Goal: Register for event/course

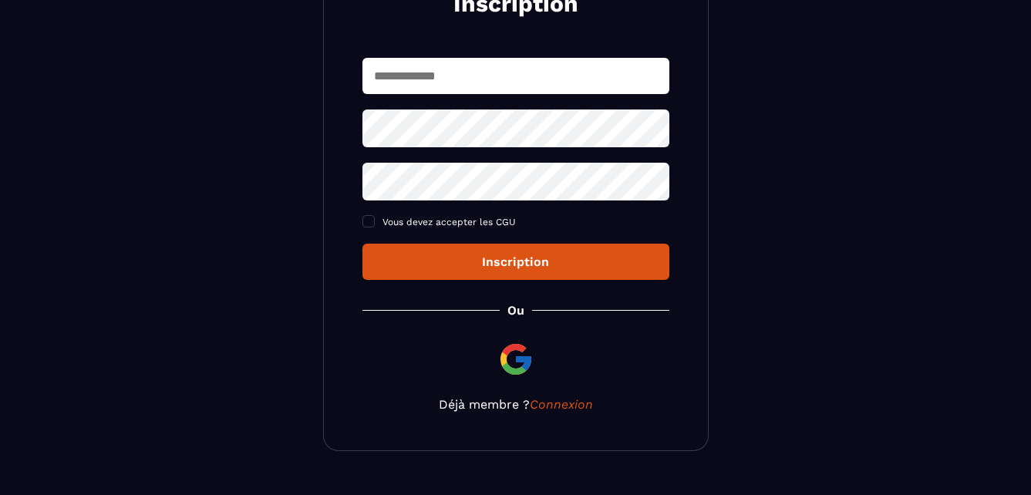
scroll to position [254, 0]
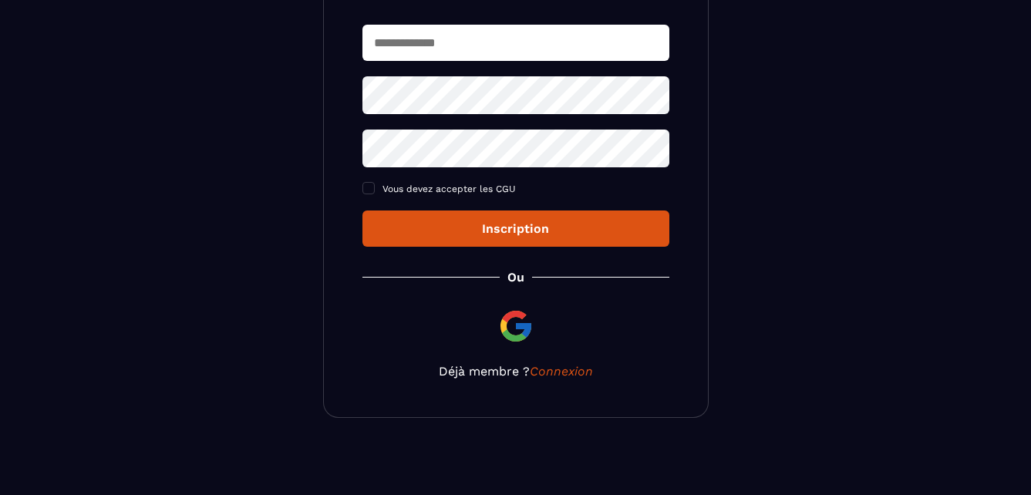
click at [572, 232] on div "Inscription" at bounding box center [516, 228] width 282 height 15
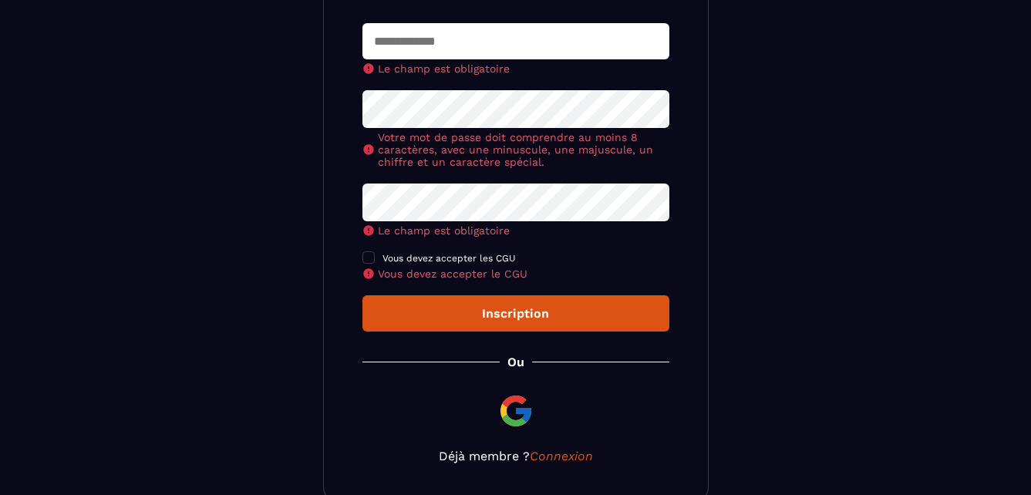
click at [534, 301] on button "Inscription" at bounding box center [515, 313] width 307 height 36
click at [498, 41] on input "text" at bounding box center [515, 41] width 307 height 36
click at [492, 51] on input "***" at bounding box center [515, 41] width 307 height 36
type input "**********"
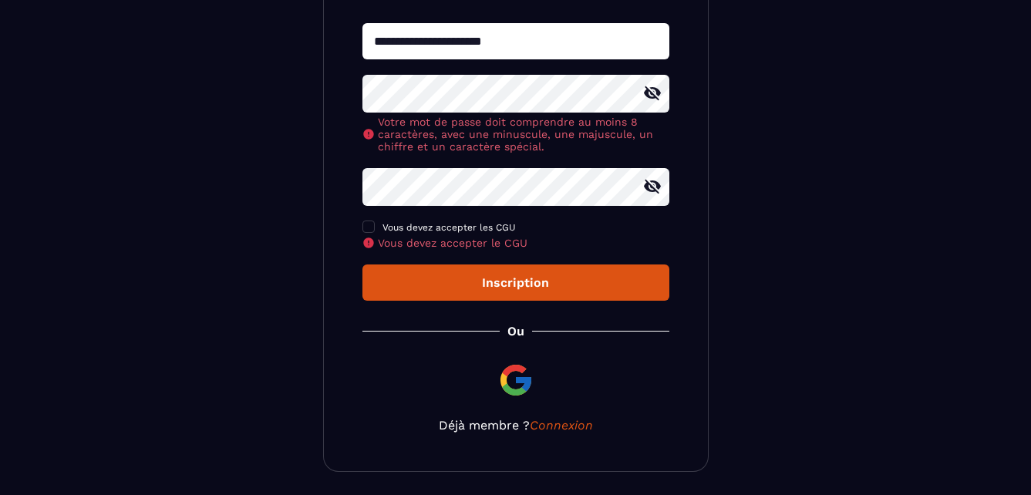
click at [647, 196] on icon at bounding box center [652, 186] width 19 height 19
click at [655, 97] on icon at bounding box center [652, 93] width 17 height 14
click at [374, 230] on span at bounding box center [368, 227] width 12 height 12
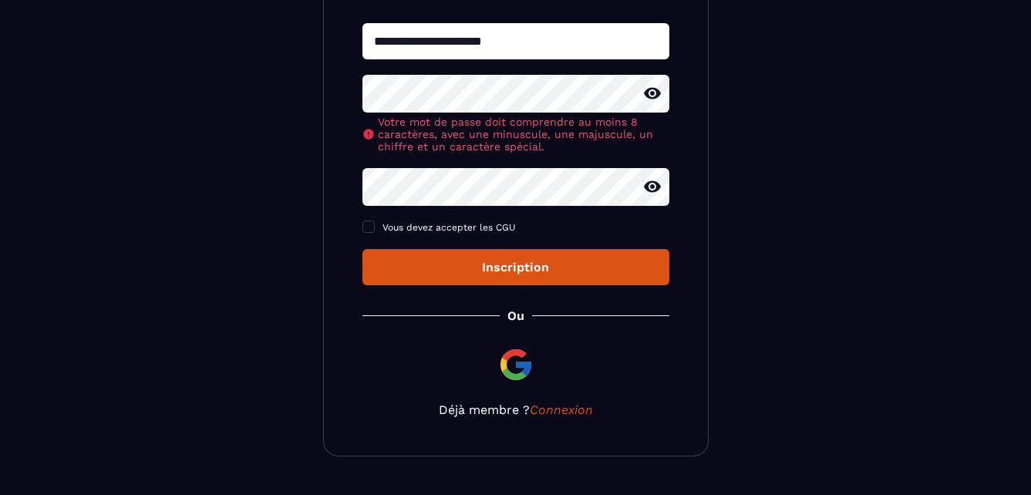
click at [518, 273] on div "Inscription" at bounding box center [516, 267] width 282 height 15
click at [561, 270] on div "Inscription" at bounding box center [516, 267] width 282 height 15
click at [555, 284] on button "Inscription" at bounding box center [515, 267] width 307 height 36
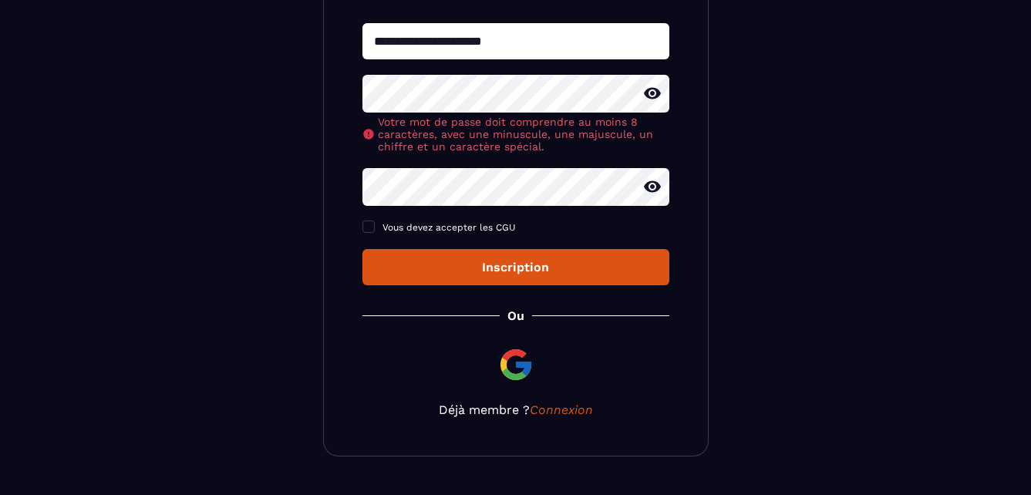
click at [577, 282] on button "Inscription" at bounding box center [515, 267] width 307 height 36
click at [577, 281] on button "Inscription" at bounding box center [515, 267] width 307 height 36
click at [515, 283] on button "Inscription" at bounding box center [515, 267] width 307 height 36
click at [518, 275] on div "Inscription" at bounding box center [516, 267] width 282 height 15
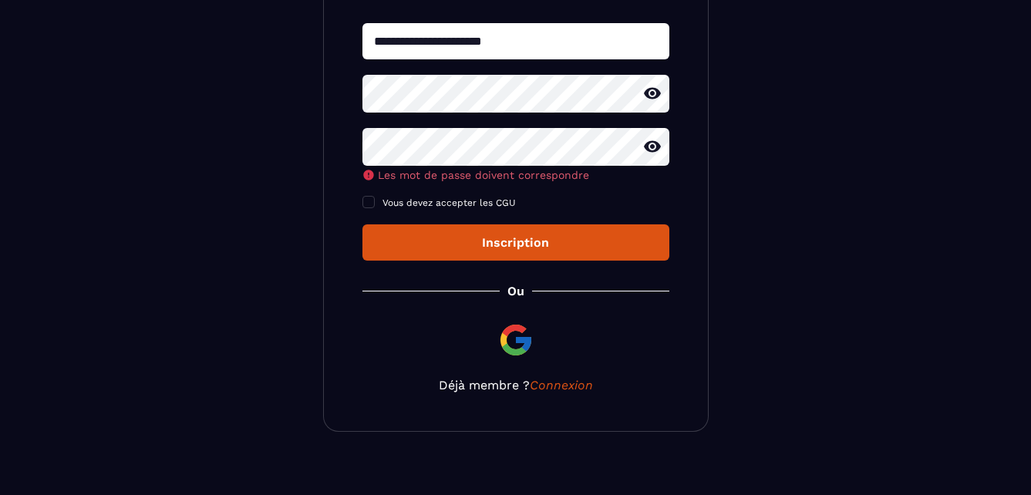
click at [489, 177] on div "Les mot de passe doivent correspondre" at bounding box center [515, 154] width 307 height 53
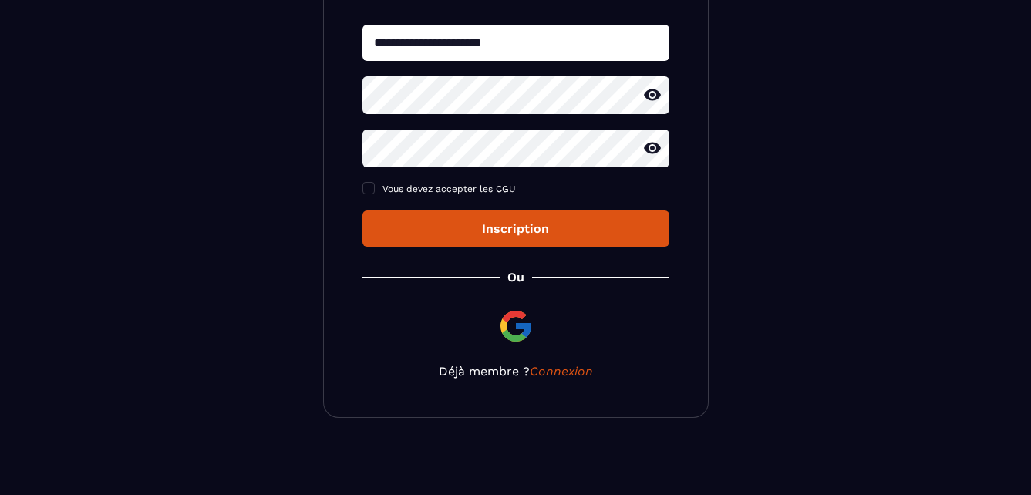
click at [500, 245] on button "Inscription" at bounding box center [515, 229] width 307 height 36
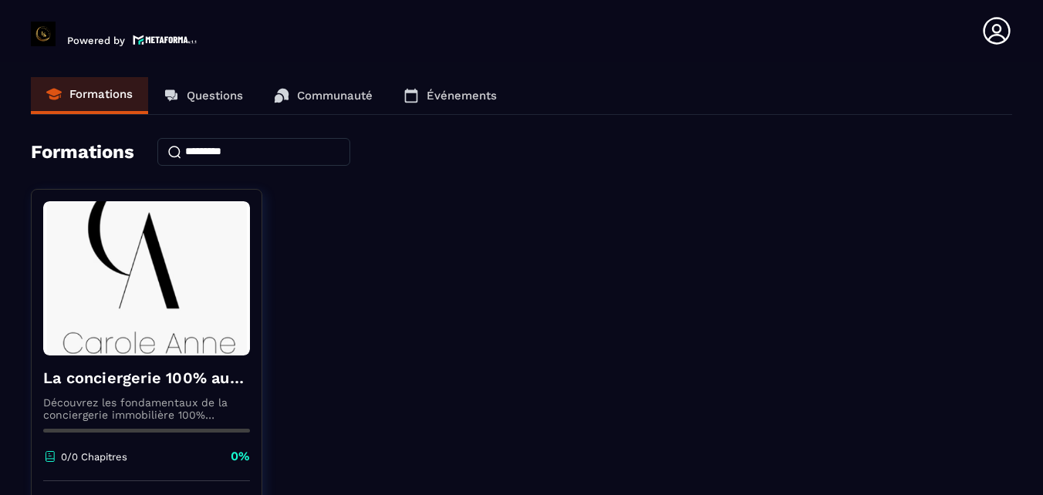
drag, startPoint x: 1035, startPoint y: 307, endPoint x: 1041, endPoint y: 343, distance: 36.8
click at [1030, 343] on section "Formations Questions Communauté Événements Formations La conciergerie 100% auto…" at bounding box center [521, 282] width 1043 height 440
click at [317, 100] on p "Communauté" at bounding box center [335, 96] width 76 height 14
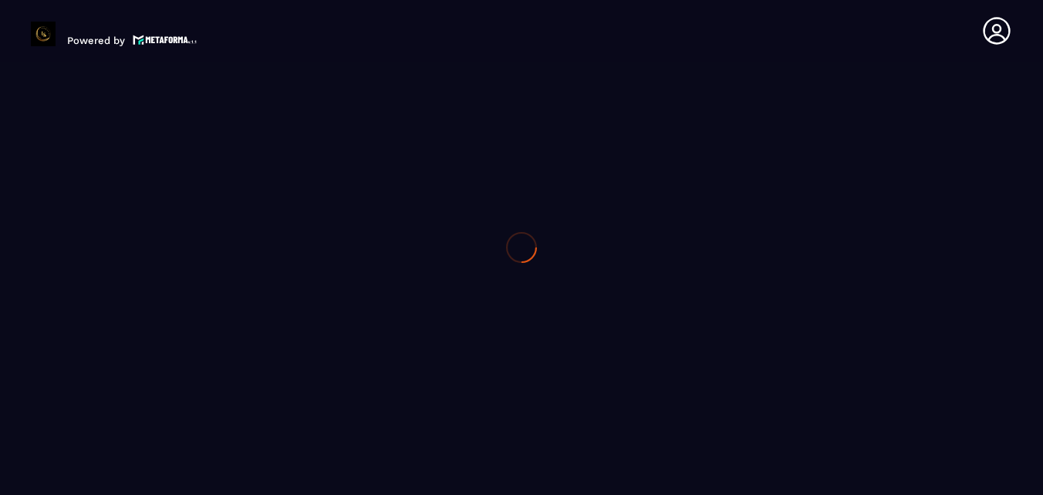
click at [206, 83] on div at bounding box center [521, 247] width 1043 height 495
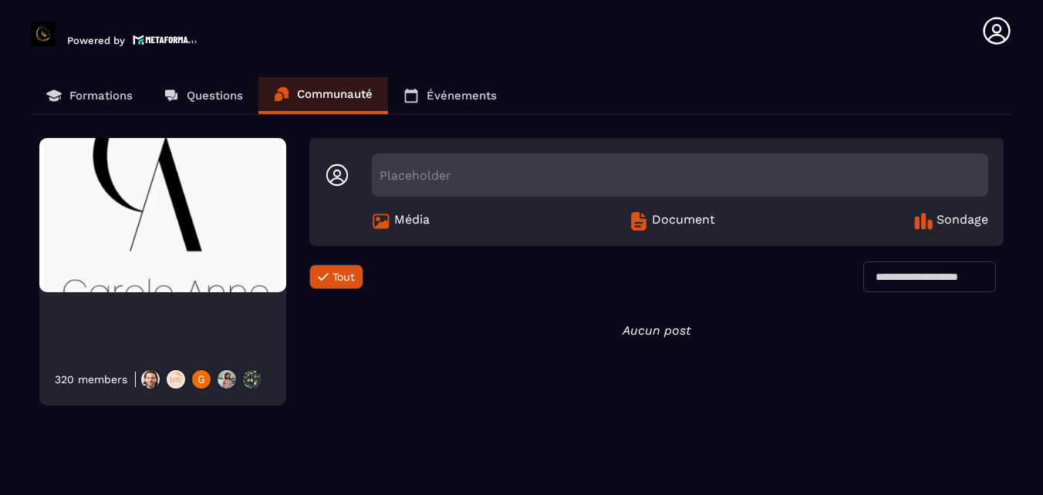
click at [119, 98] on p "Formations" at bounding box center [100, 96] width 63 height 14
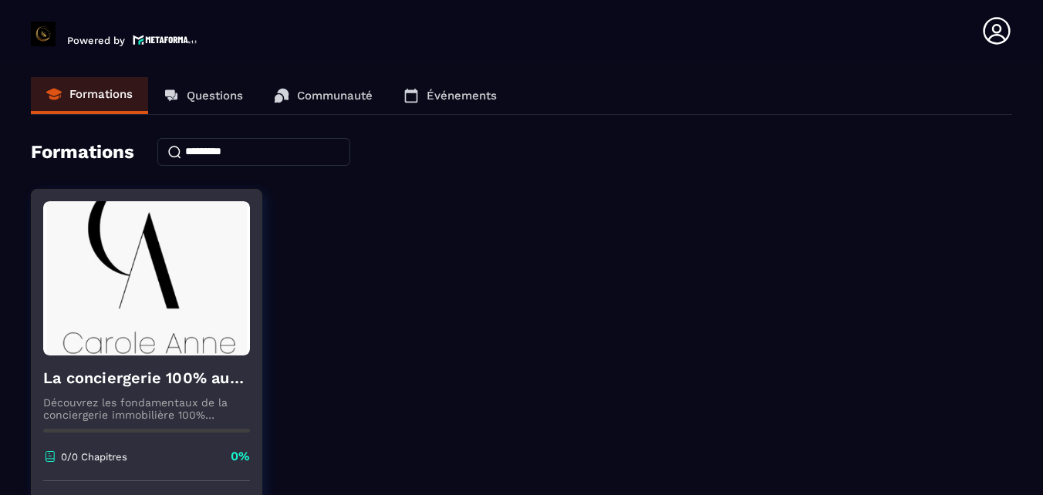
click at [181, 404] on p "Découvrez les fondamentaux de la conciergerie immobilière 100% automatisée. Cet…" at bounding box center [146, 408] width 207 height 25
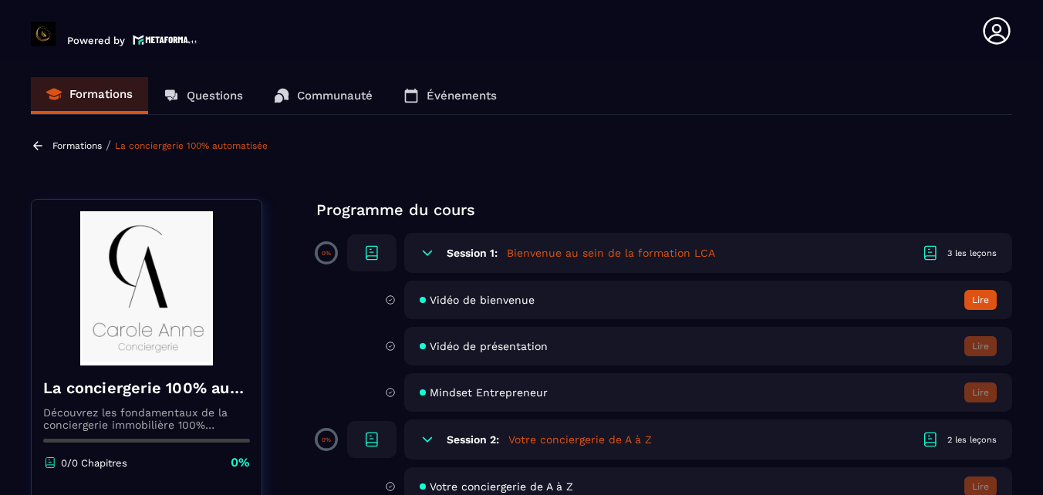
drag, startPoint x: 1042, startPoint y: 403, endPoint x: 1033, endPoint y: 403, distance: 9.3
click at [1030, 403] on section "Formations Questions Communauté Événements Formations / La conciergerie 100% au…" at bounding box center [521, 282] width 1043 height 440
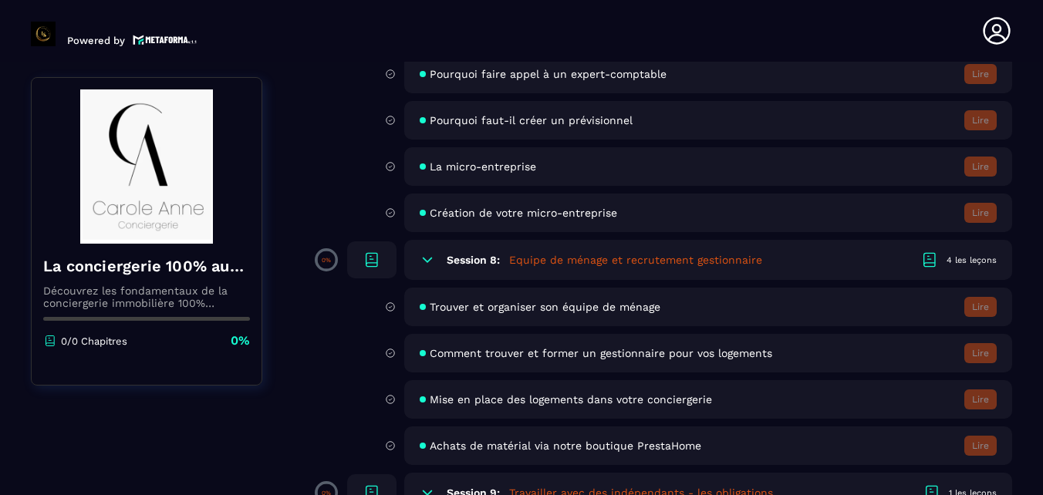
scroll to position [1234, 0]
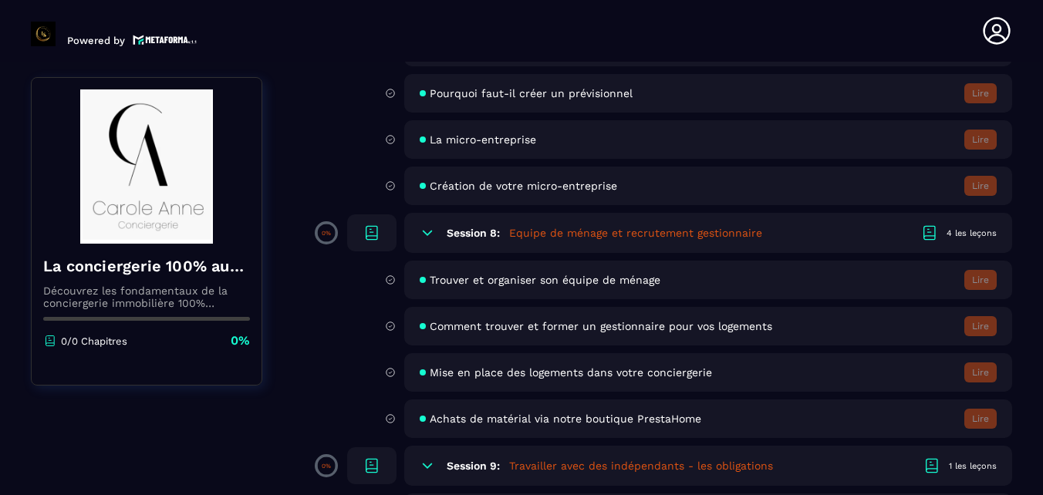
click at [1023, 24] on header "Powered by [PERSON_NAME] [EMAIL_ADDRESS][DOMAIN_NAME] Formations Questions Comm…" at bounding box center [521, 31] width 1043 height 62
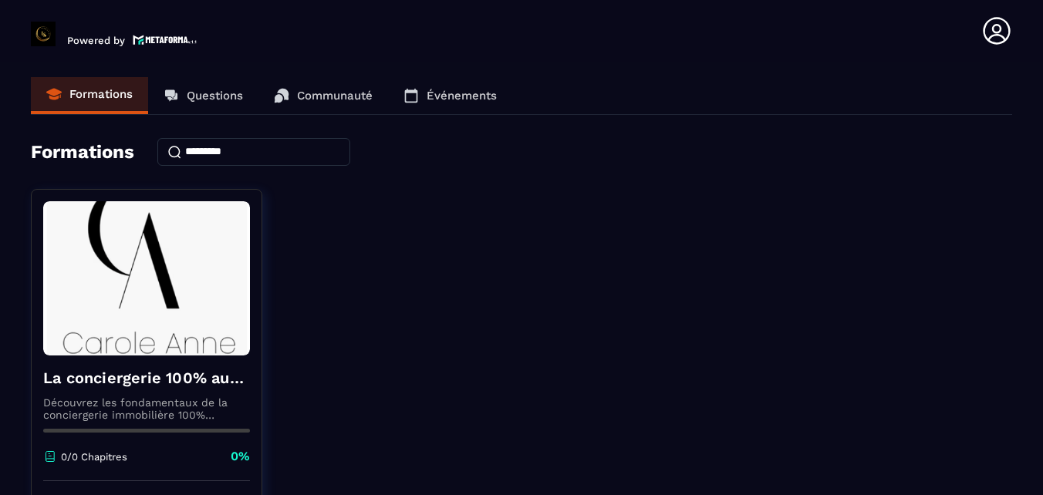
click at [992, 23] on icon at bounding box center [996, 30] width 31 height 31
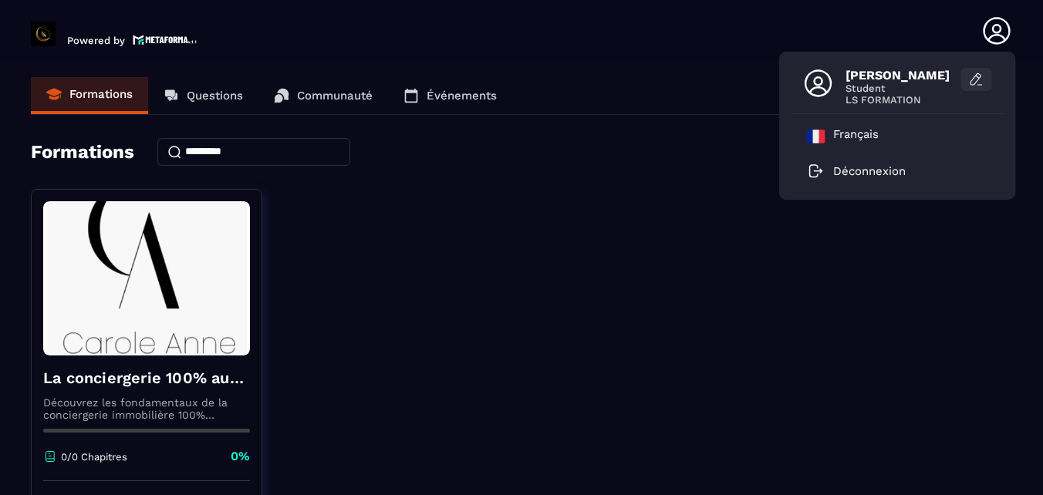
click at [976, 82] on icon at bounding box center [975, 80] width 10 height 12
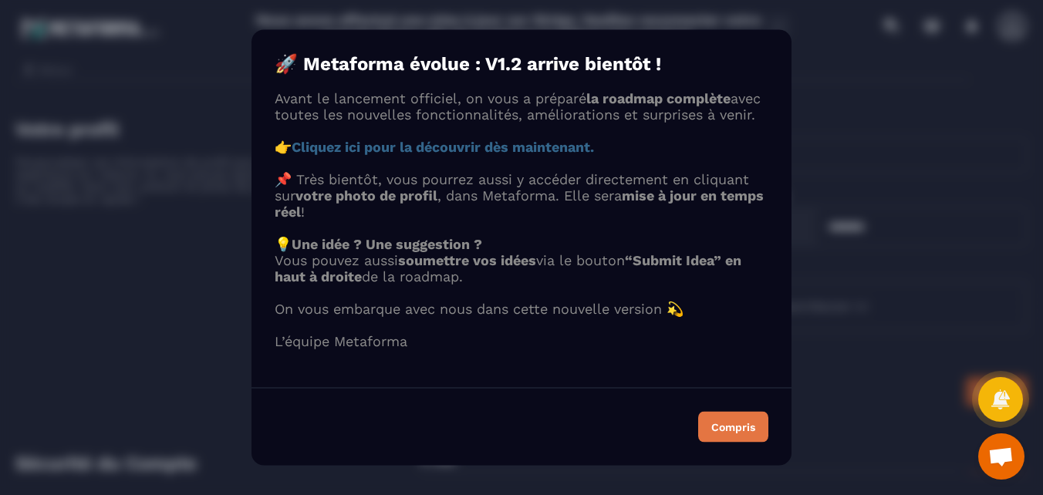
click at [712, 433] on div "Compris" at bounding box center [733, 427] width 44 height 11
